Goal: Communication & Community: Answer question/provide support

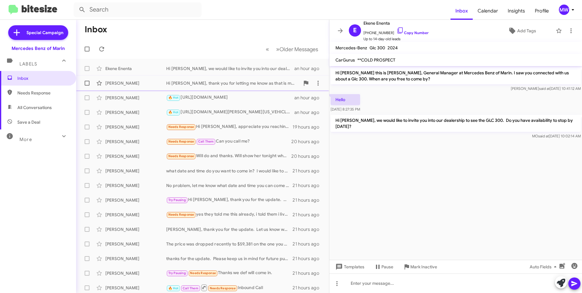
click at [182, 82] on div "Hi [PERSON_NAME], thank you for letting me know as that is most definitely not …" at bounding box center [233, 83] width 134 height 6
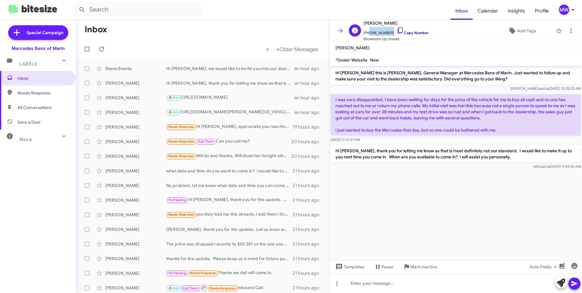
drag, startPoint x: 367, startPoint y: 34, endPoint x: 390, endPoint y: 34, distance: 22.5
click at [390, 34] on span "[PHONE_NUMBER] Copy Number" at bounding box center [396, 31] width 65 height 9
copy span "6199028287"
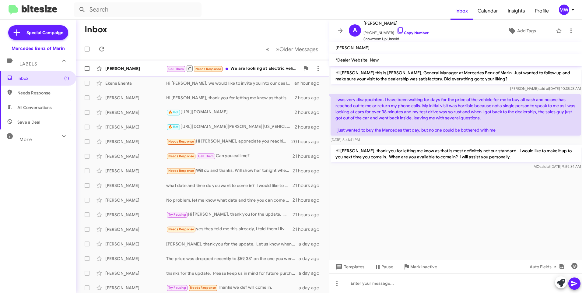
click at [246, 65] on div "Call Them Needs Response We are looking at Electric vehicles And we're curious …" at bounding box center [233, 69] width 134 height 8
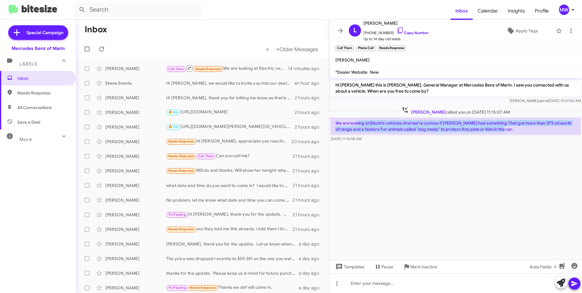
drag, startPoint x: 358, startPoint y: 124, endPoint x: 510, endPoint y: 130, distance: 152.4
click at [510, 130] on p "We are looking at Electric vehicles And we're curious if [PERSON_NAME] had some…" at bounding box center [456, 126] width 250 height 17
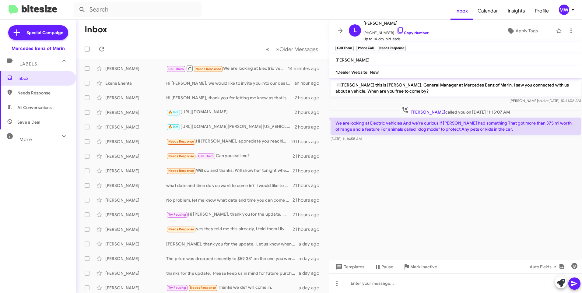
drag, startPoint x: 510, startPoint y: 130, endPoint x: 488, endPoint y: 175, distance: 50.3
click at [492, 175] on cdk-virtual-scroll-viewport "Hi [PERSON_NAME] this is [PERSON_NAME], General Manager at Mercedes Benz of Mar…" at bounding box center [456, 169] width 253 height 182
